Goal: Navigation & Orientation: Understand site structure

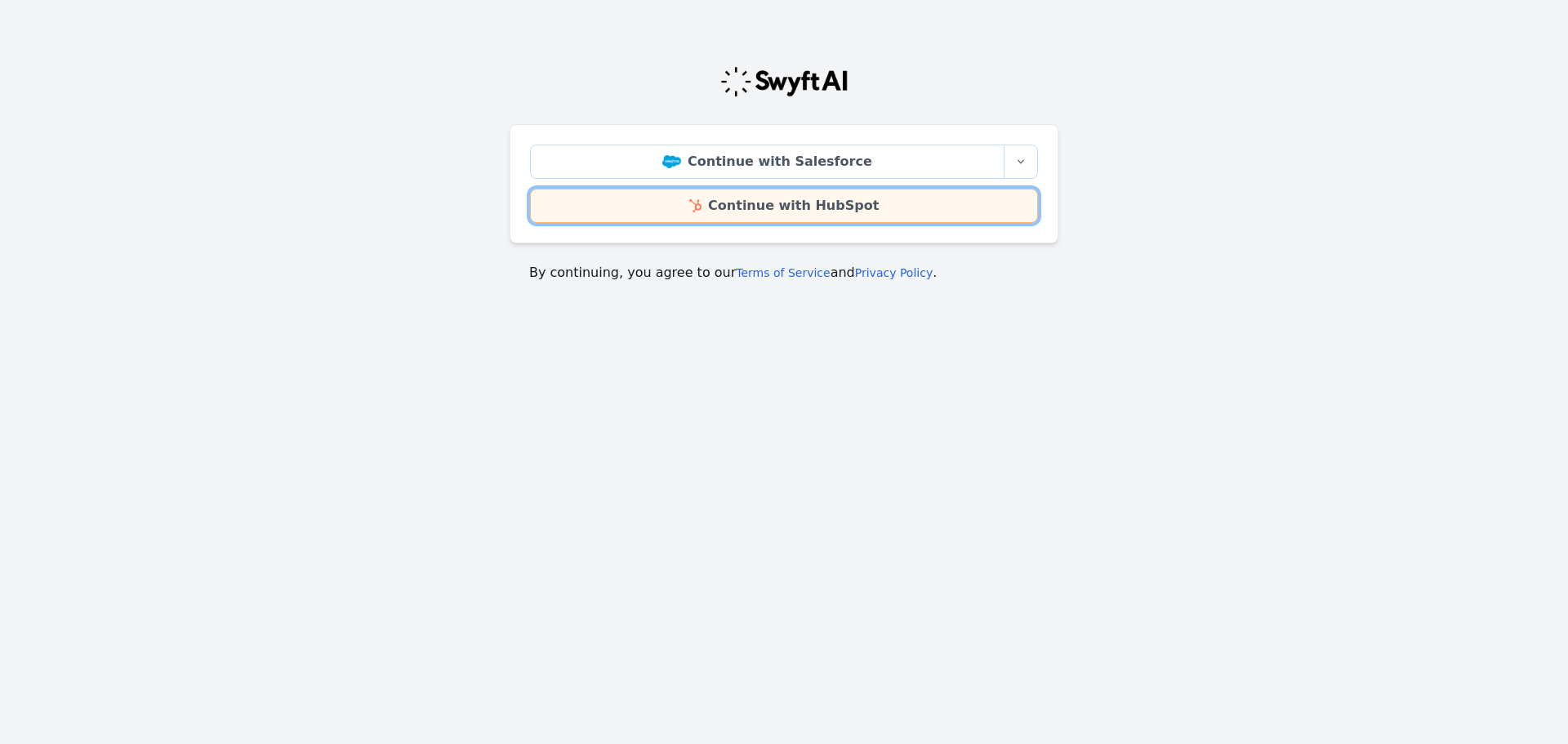
click at [807, 210] on link "Continue with HubSpot" at bounding box center [784, 205] width 508 height 34
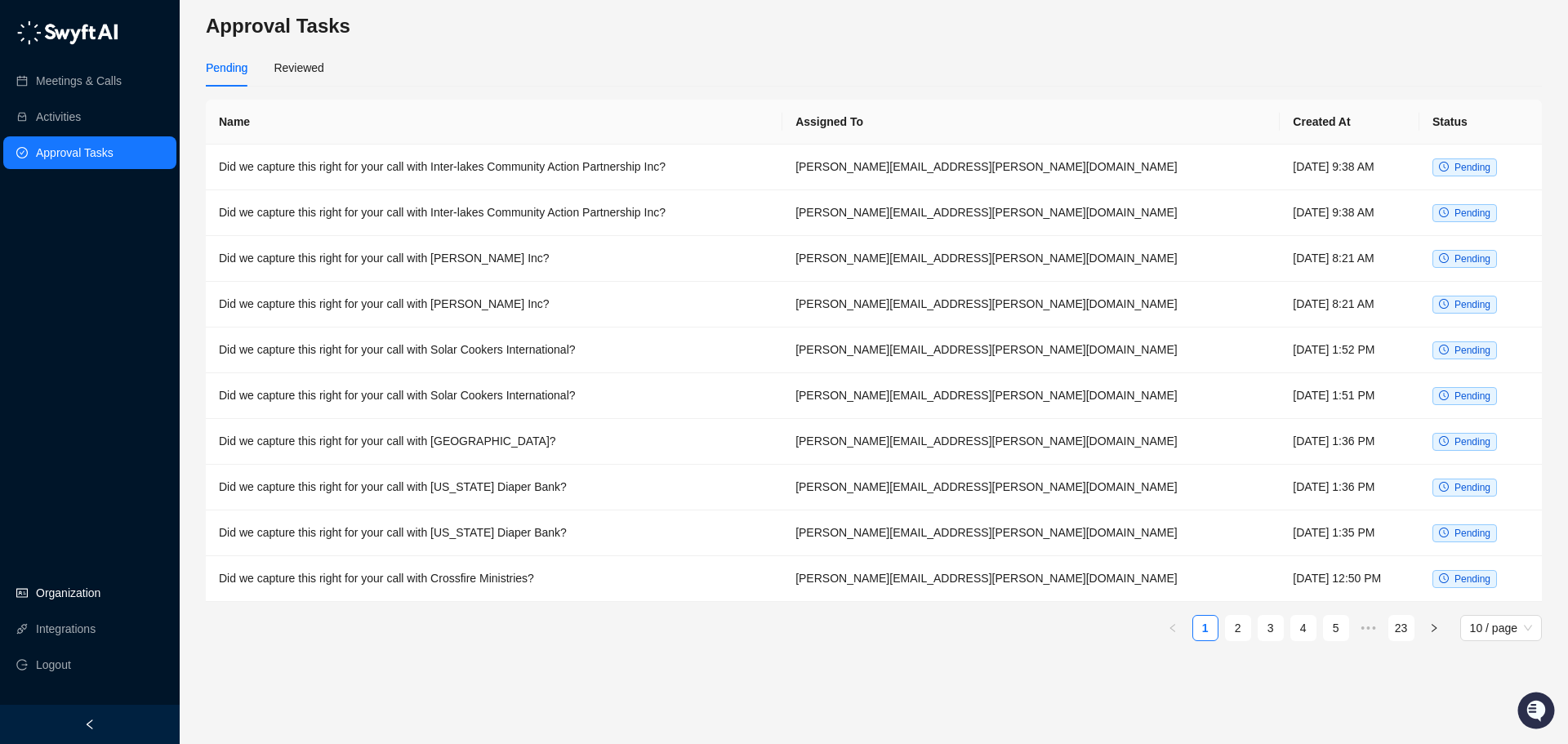
click at [92, 582] on link "Organization" at bounding box center [68, 592] width 65 height 32
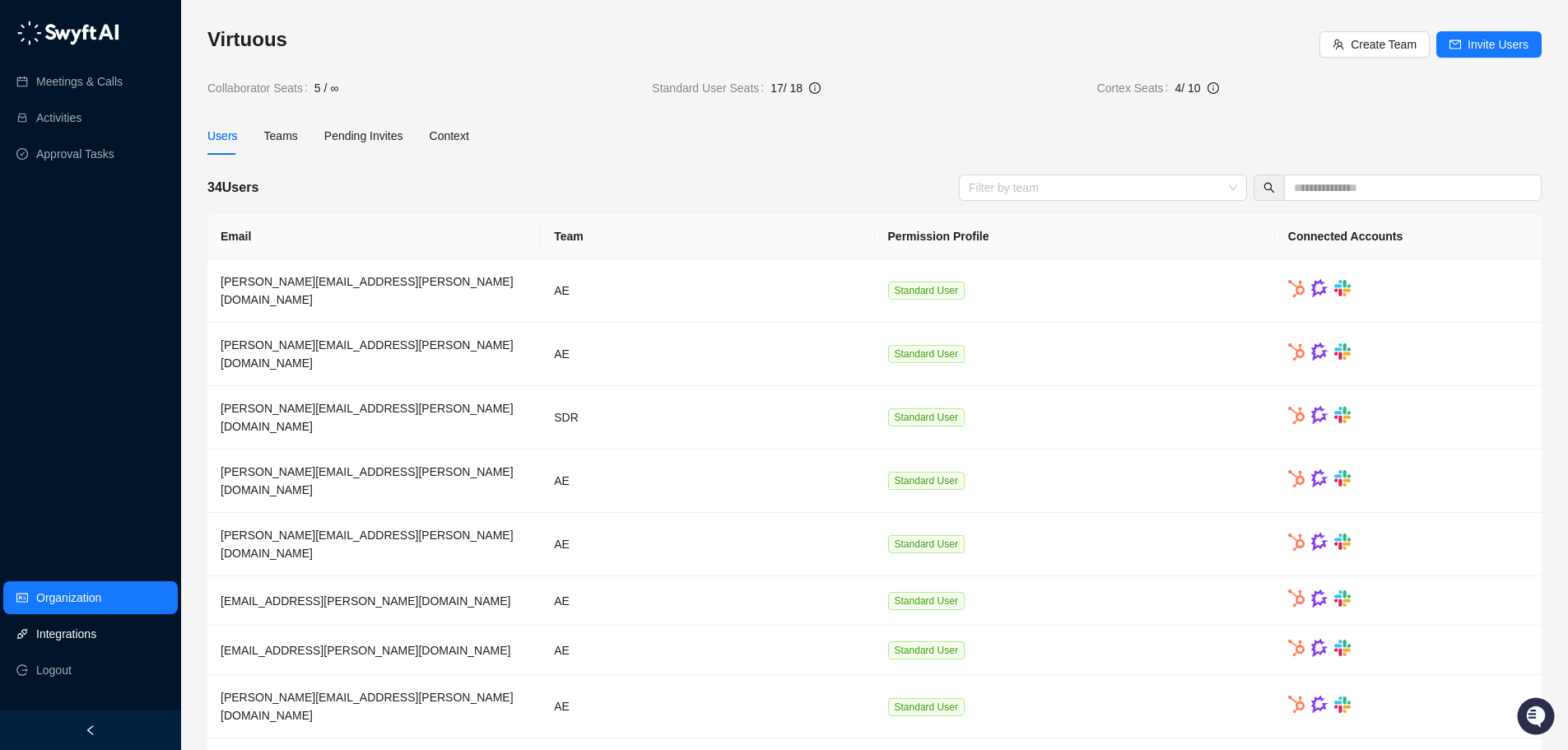
click at [83, 632] on link "Integrations" at bounding box center [66, 633] width 60 height 33
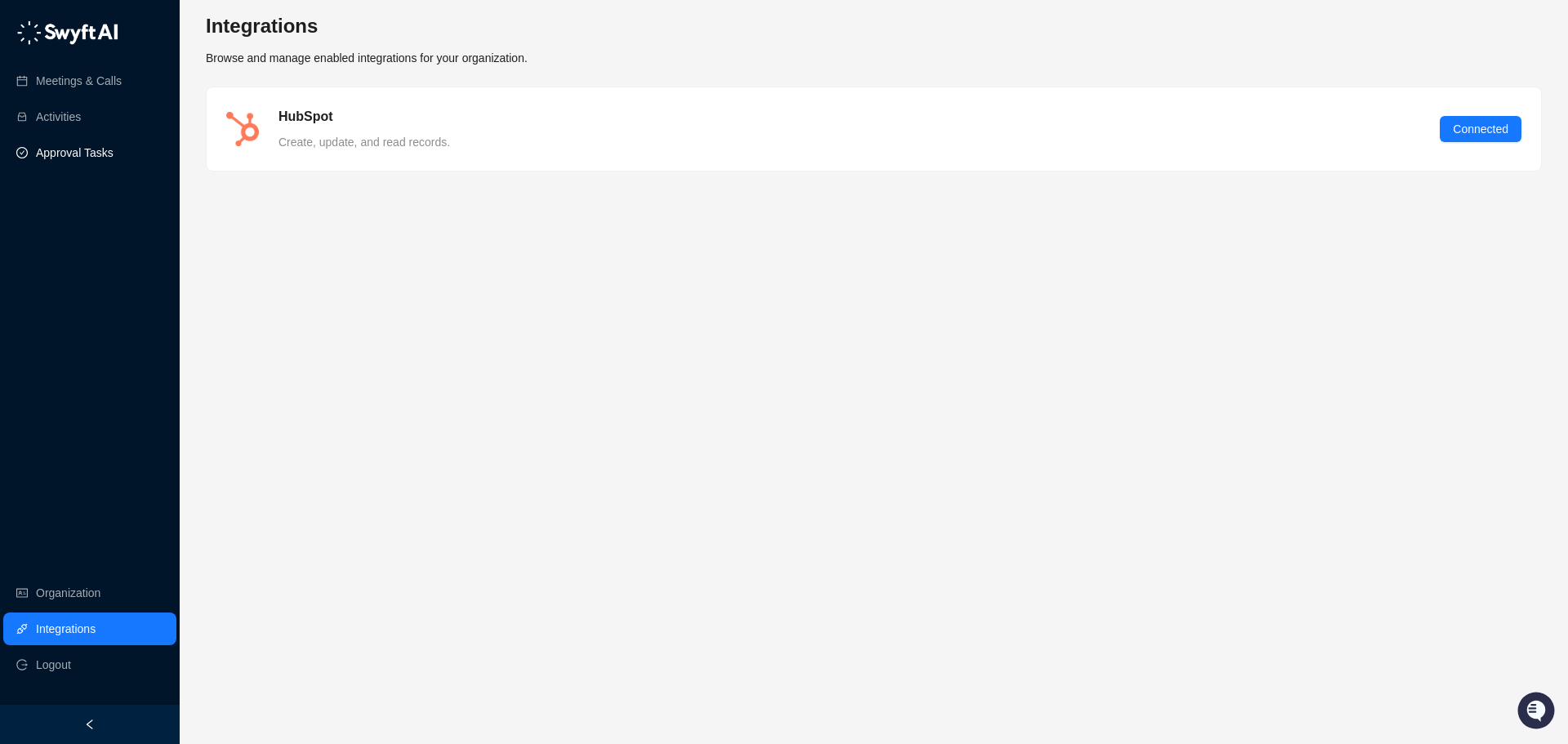
click at [76, 144] on link "Approval Tasks" at bounding box center [74, 152] width 77 height 32
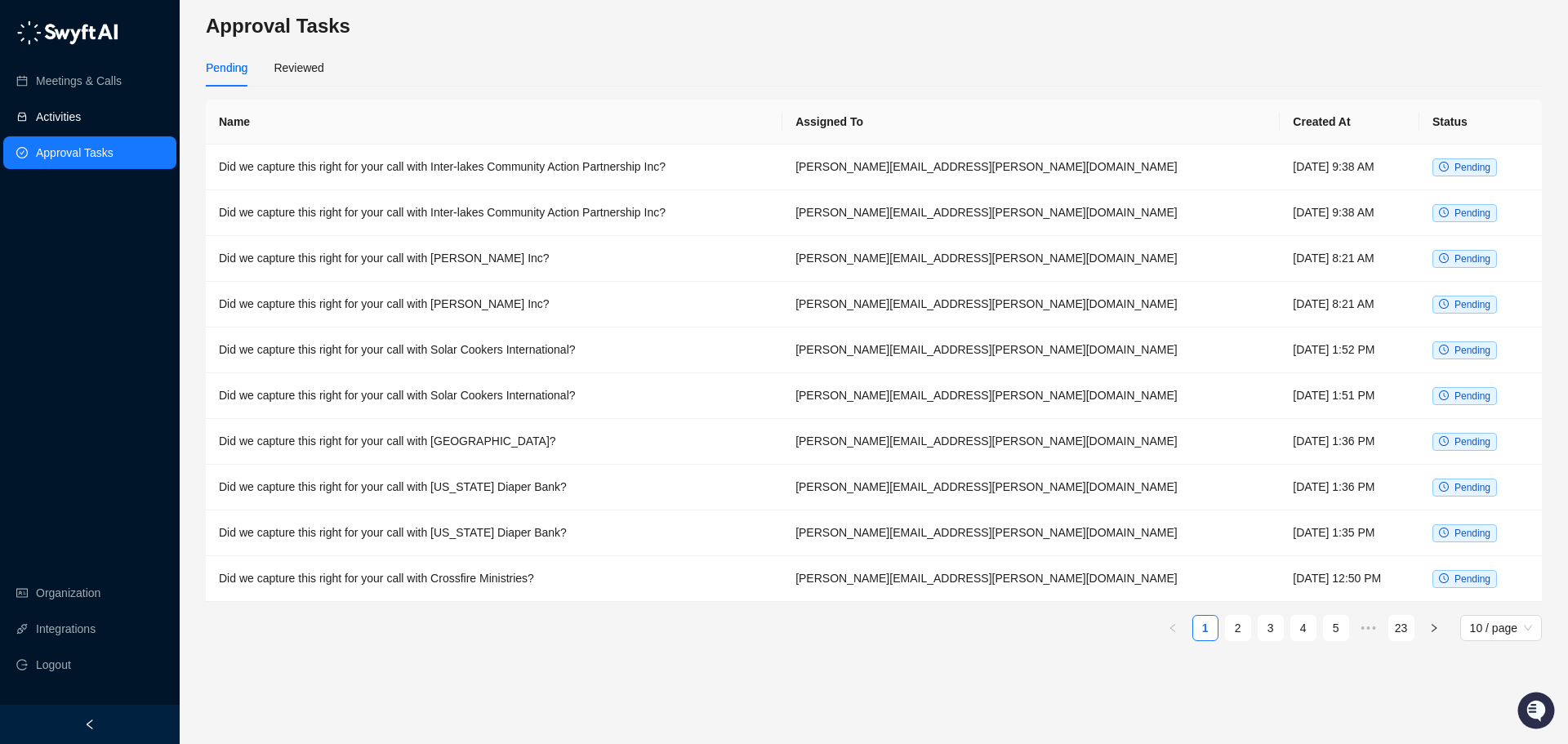
click at [80, 115] on link "Activities" at bounding box center [59, 116] width 45 height 32
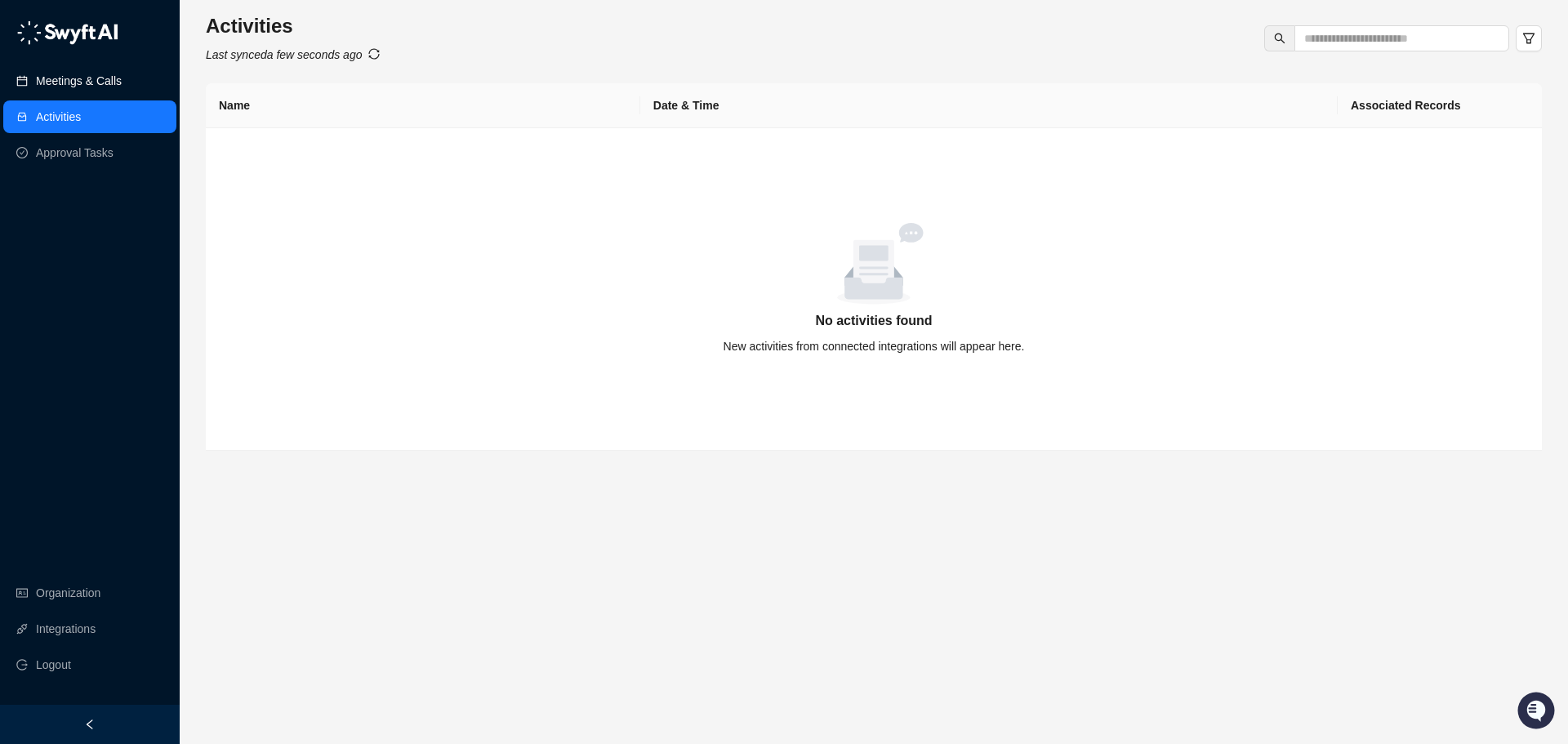
click at [82, 78] on link "Meetings & Calls" at bounding box center [79, 80] width 86 height 32
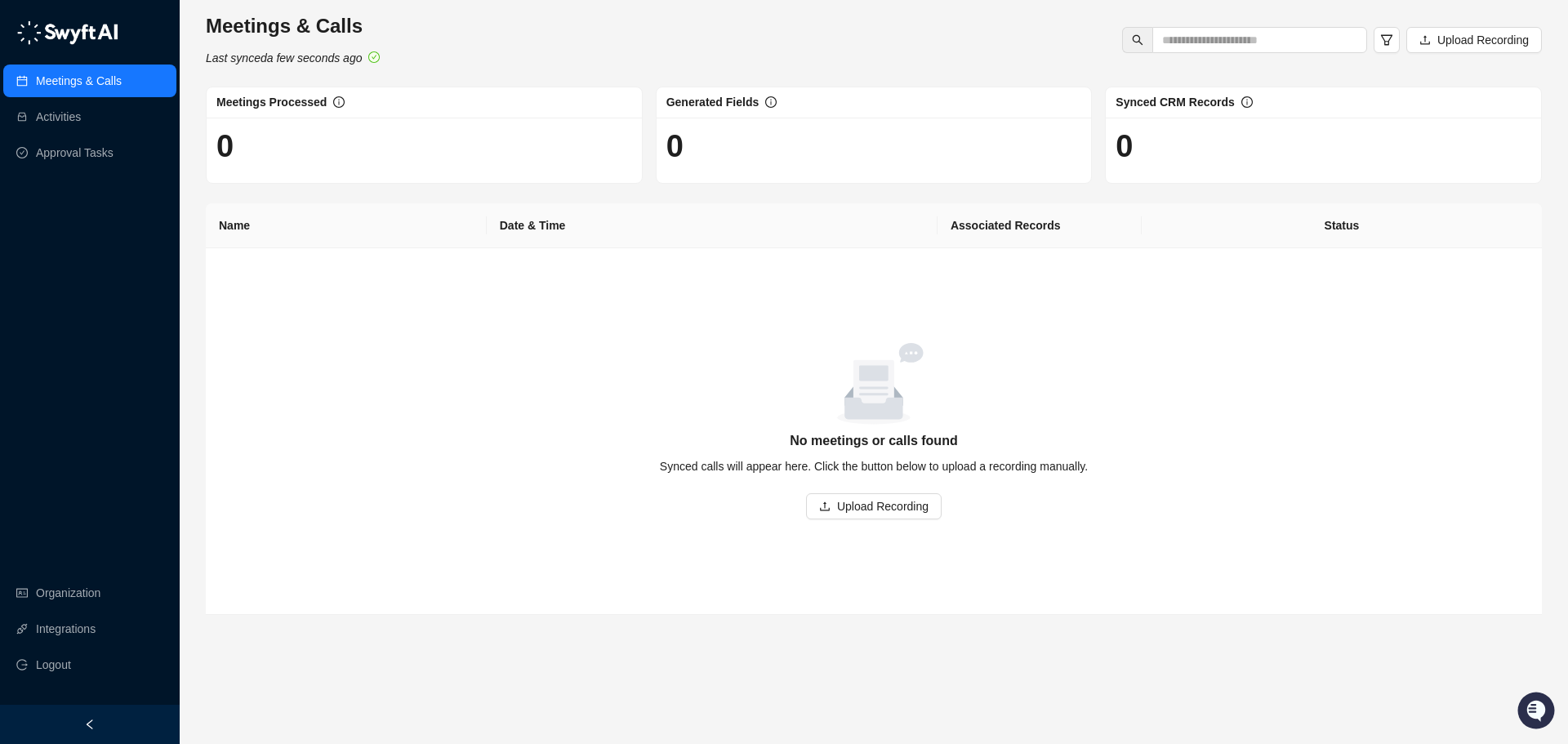
click at [1255, 395] on div "empty image" at bounding box center [874, 384] width 1297 height 82
